Goal: Task Accomplishment & Management: Manage account settings

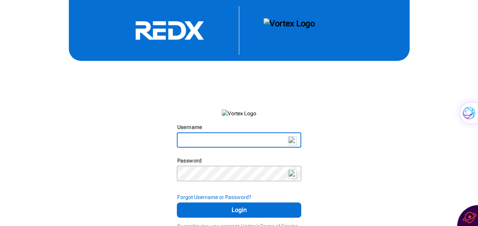
click at [210, 138] on input "Username" at bounding box center [239, 140] width 122 height 14
click at [215, 136] on input "Username" at bounding box center [239, 140] width 122 height 14
type input "[EMAIL_ADDRESS][DOMAIN_NAME]"
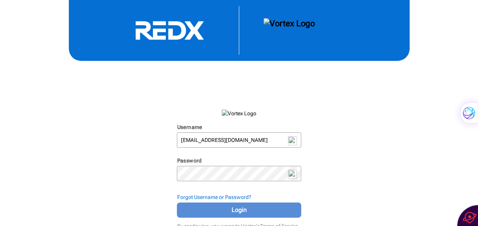
click at [263, 207] on span "Login" at bounding box center [238, 209] width 105 height 9
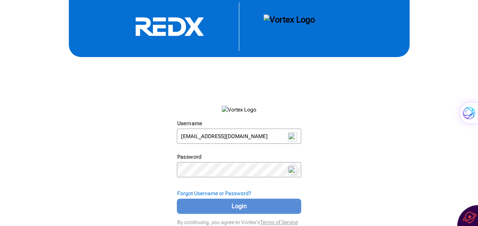
scroll to position [5, 0]
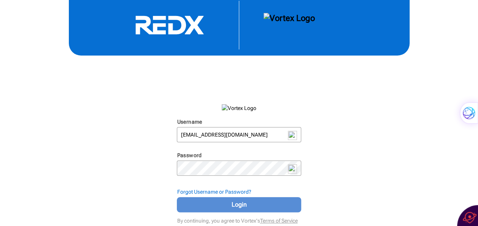
click at [249, 202] on span "Login" at bounding box center [238, 204] width 105 height 9
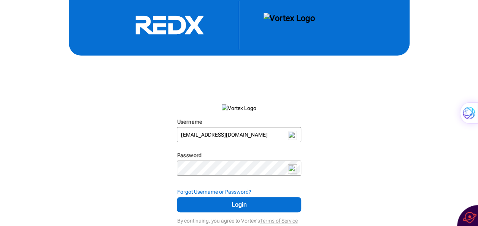
scroll to position [0, 0]
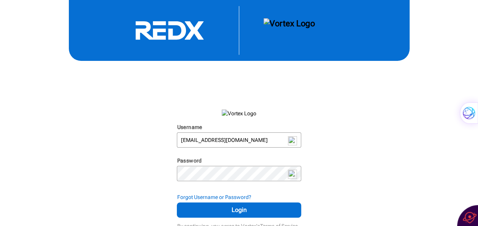
click at [237, 113] on img at bounding box center [239, 114] width 35 height 8
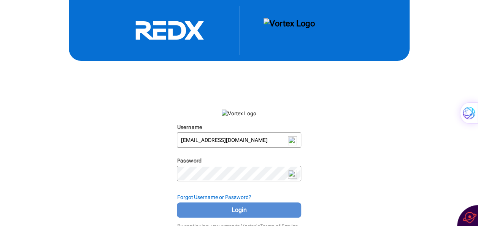
scroll to position [5, 0]
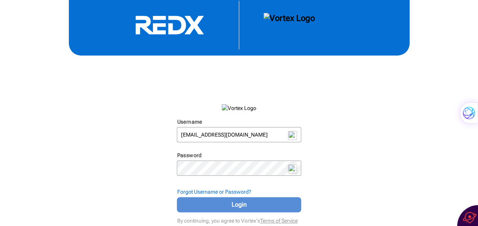
click at [245, 201] on span "Login" at bounding box center [238, 204] width 105 height 9
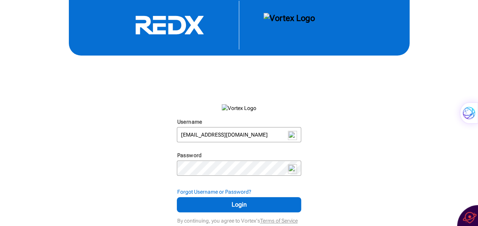
click at [276, 17] on img at bounding box center [289, 25] width 51 height 24
click at [279, 13] on img at bounding box center [289, 25] width 51 height 24
click at [275, 24] on img at bounding box center [289, 25] width 51 height 24
